Goal: Navigation & Orientation: Find specific page/section

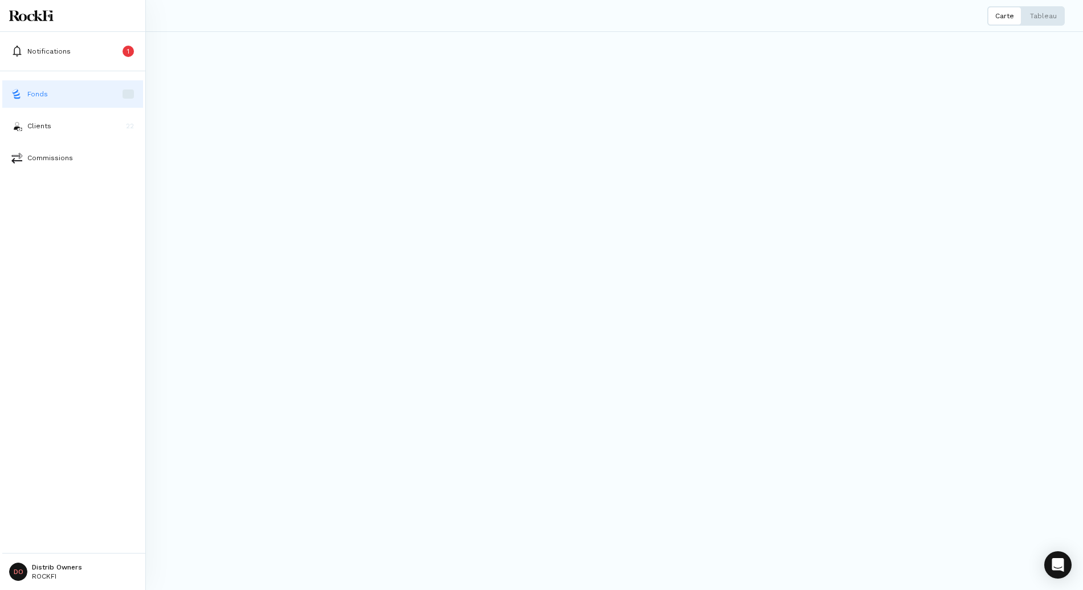
click at [26, 101] on button "Fonds" at bounding box center [72, 93] width 141 height 27
click at [30, 115] on button "Clients 22" at bounding box center [72, 125] width 141 height 27
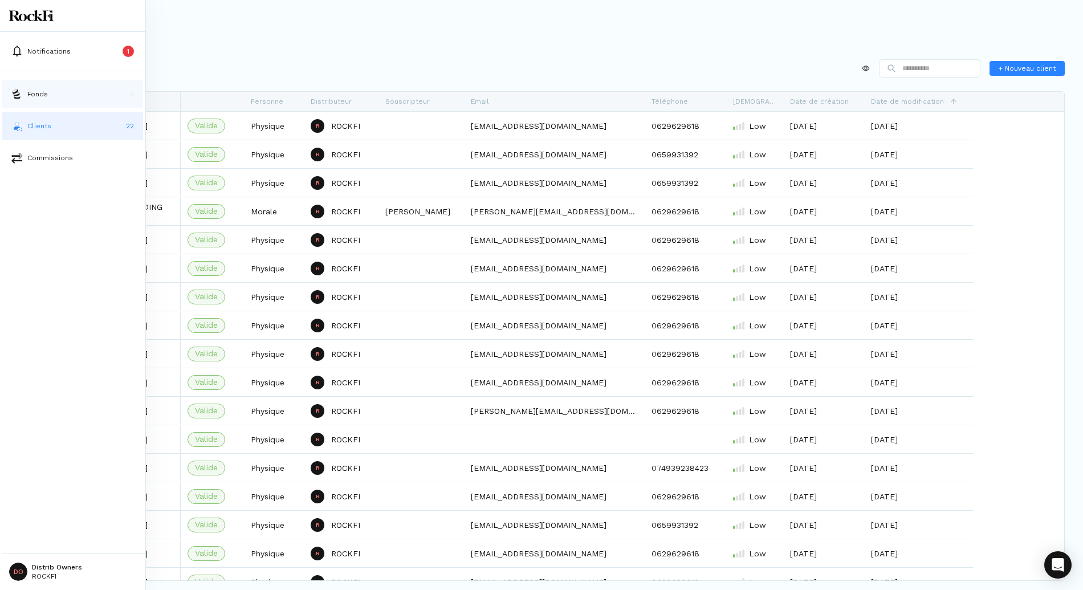
click at [35, 90] on p "Fonds" at bounding box center [37, 94] width 21 height 10
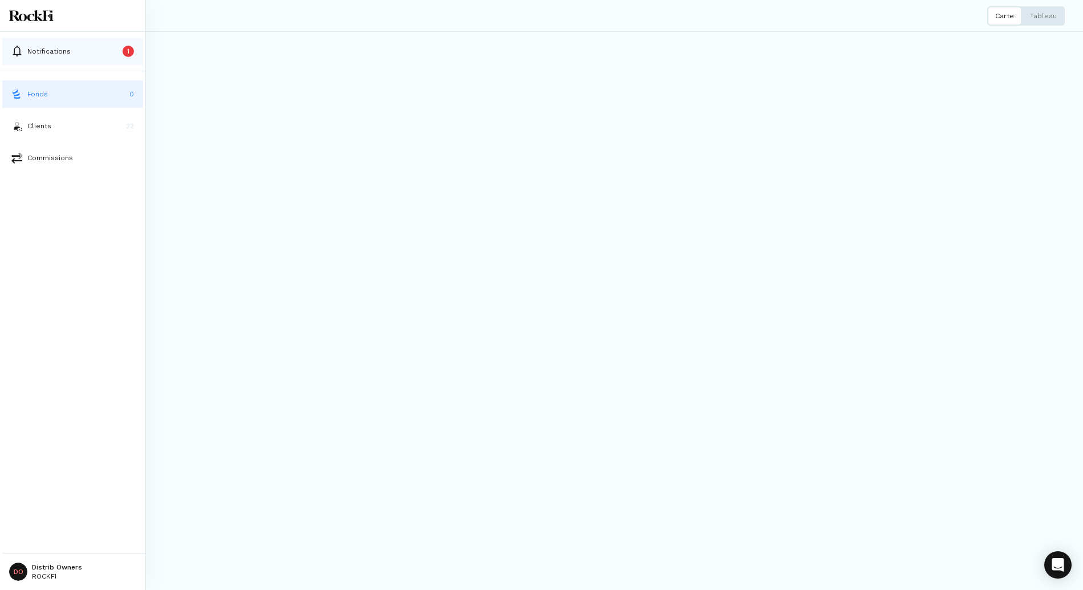
click at [46, 55] on p "Notifications" at bounding box center [48, 51] width 43 height 10
click at [1037, 22] on button "Tableau" at bounding box center [1043, 15] width 43 height 19
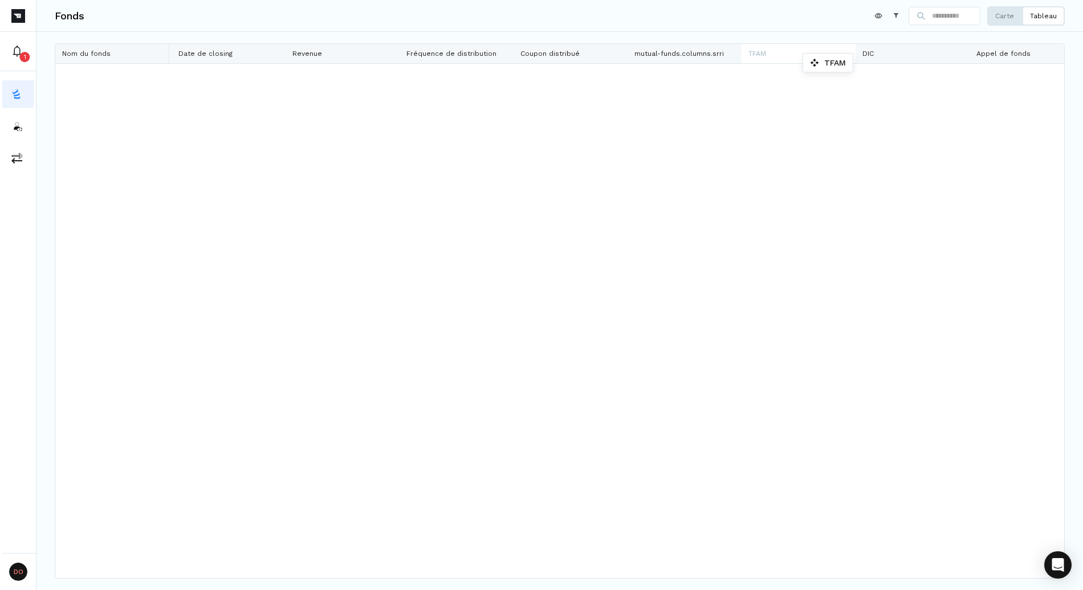
drag, startPoint x: 777, startPoint y: 52, endPoint x: 787, endPoint y: 52, distance: 9.7
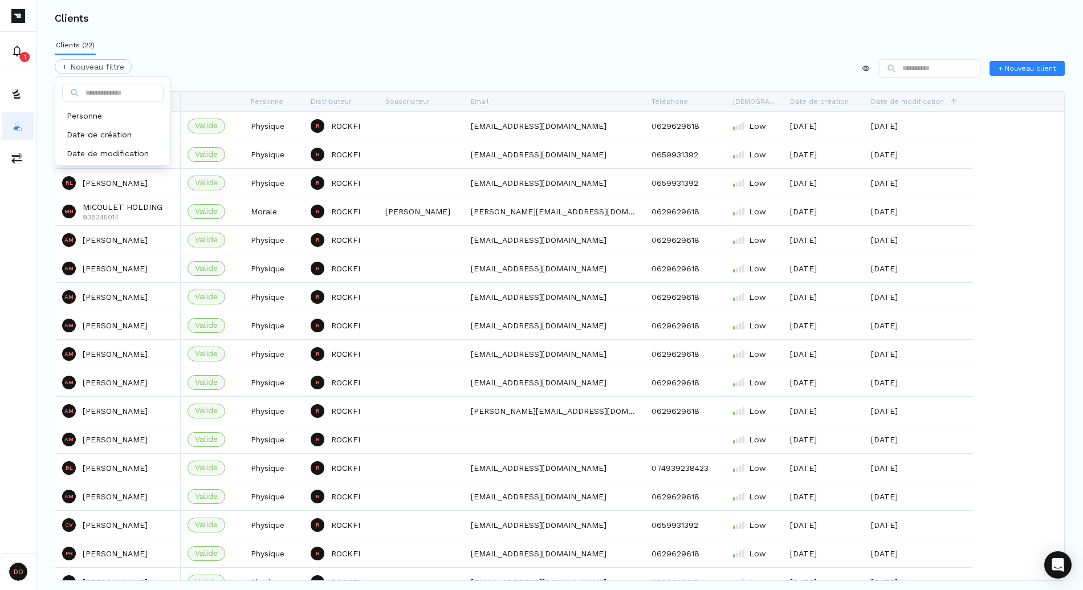
click at [105, 65] on html "1 DO Distrib Owners ROCKFI Clients Clients (22) + Nouveau filtre + Nouveau clie…" at bounding box center [541, 295] width 1083 height 590
click at [112, 121] on div "Personne" at bounding box center [113, 116] width 111 height 19
click at [244, 66] on html "1 DO Distrib Owners ROCKFI Clients Clients (22) Personne + Nouveau filtre + Nou…" at bounding box center [541, 295] width 1083 height 590
click at [94, 66] on html "1 DO Distrib Owners ROCKFI Clients Clients (22) Personne + Nouveau filtre + Nou…" at bounding box center [541, 295] width 1083 height 590
click at [94, 134] on p "Physique" at bounding box center [100, 133] width 34 height 12
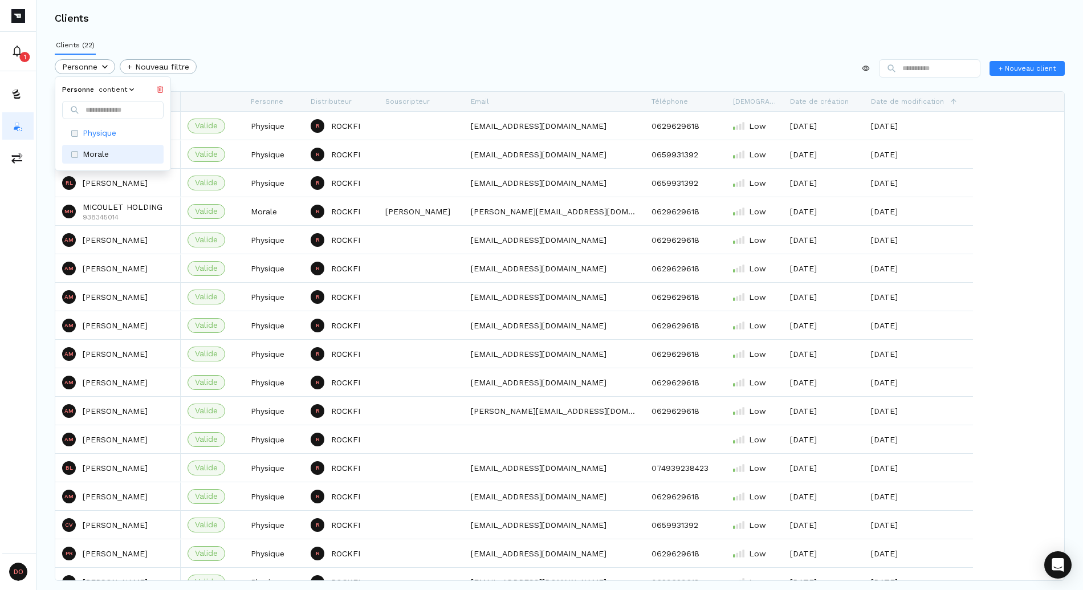
click at [97, 159] on p "Morale" at bounding box center [96, 154] width 26 height 12
click at [168, 87] on div "Personne contient" at bounding box center [113, 99] width 111 height 40
click at [164, 87] on icon at bounding box center [160, 89] width 7 height 7
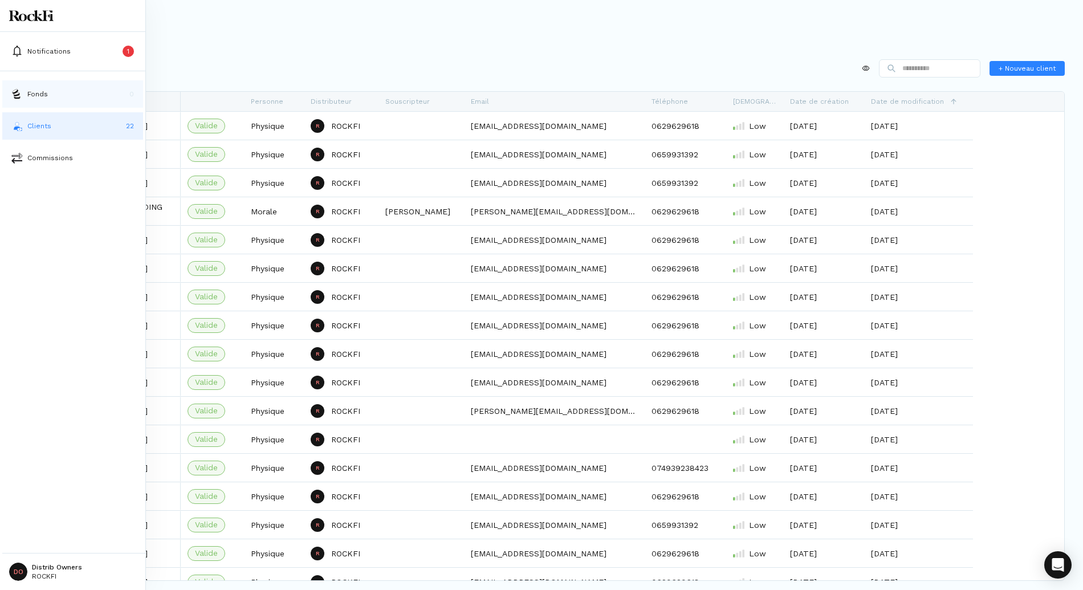
click at [29, 98] on p "Fonds" at bounding box center [37, 94] width 21 height 10
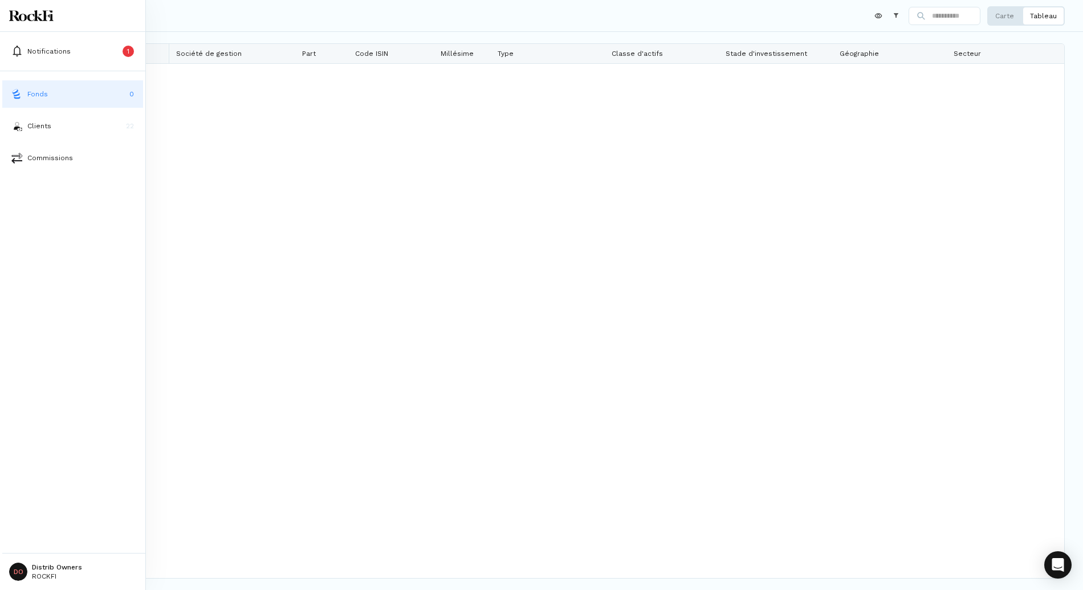
click at [25, 569] on html "Notifications 1 Fonds 0 Clients 22 Commissions DO Distrib Owners ROCKFI Fonds C…" at bounding box center [541, 295] width 1083 height 590
click at [56, 542] on p "Déconnexion" at bounding box center [56, 538] width 49 height 12
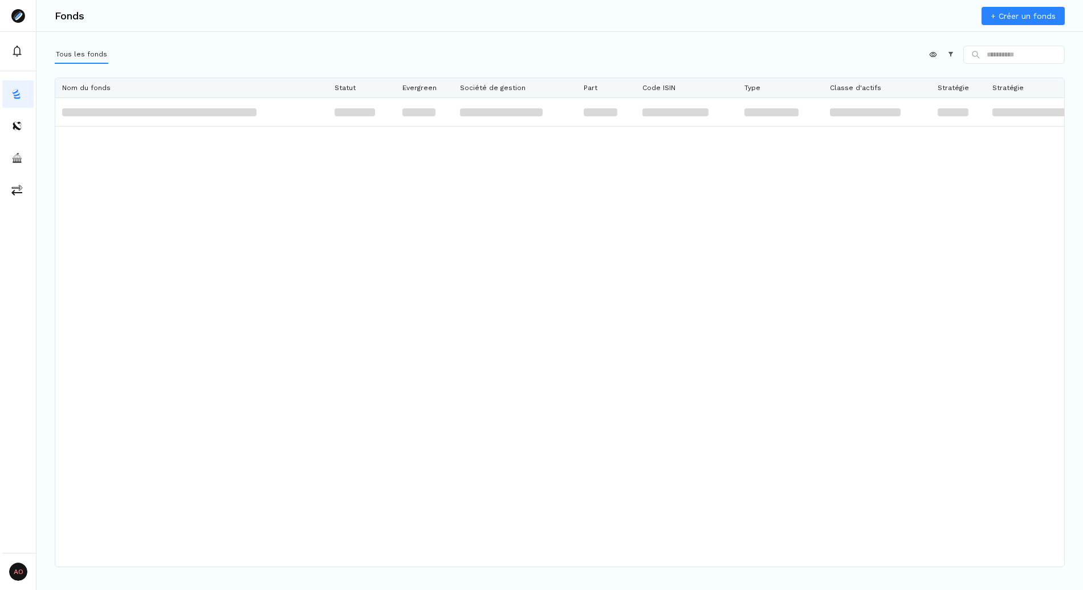
click at [556, 408] on div at bounding box center [559, 332] width 1009 height 469
